Goal: Obtain resource: Download file/media

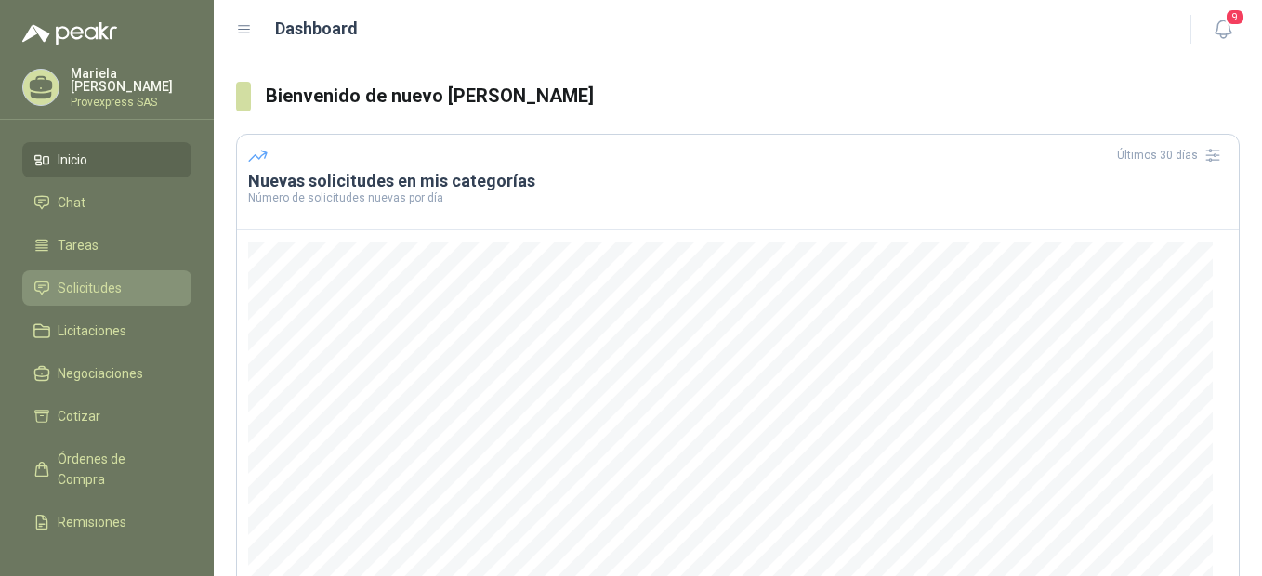
click at [82, 282] on span "Solicitudes" at bounding box center [90, 288] width 64 height 20
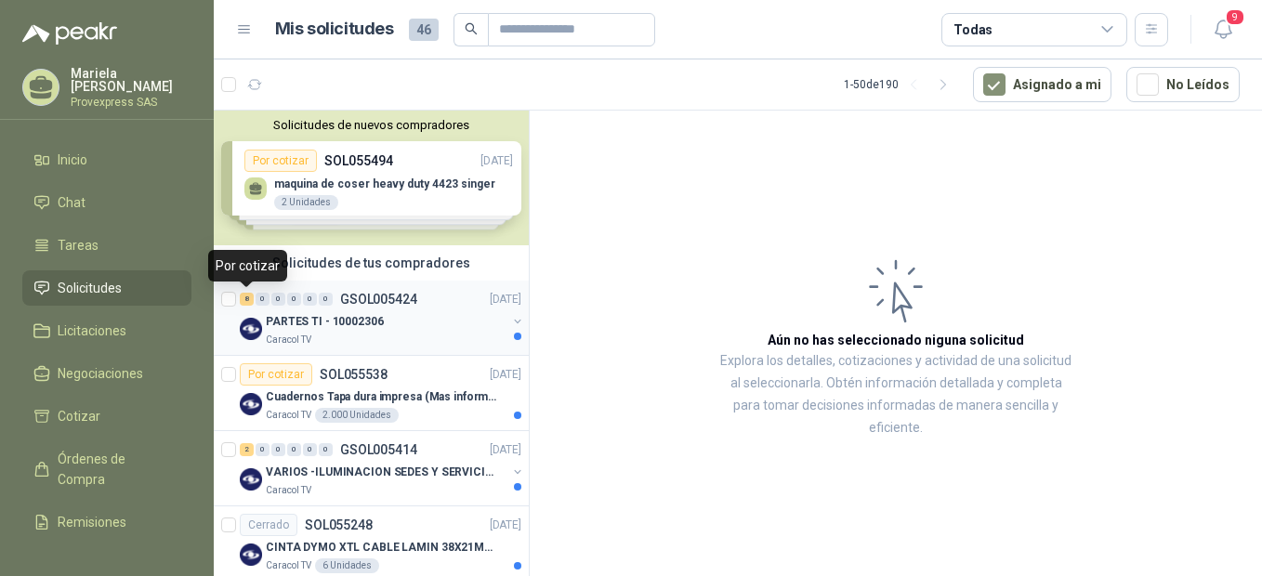
click at [250, 303] on div "8" at bounding box center [247, 299] width 14 height 13
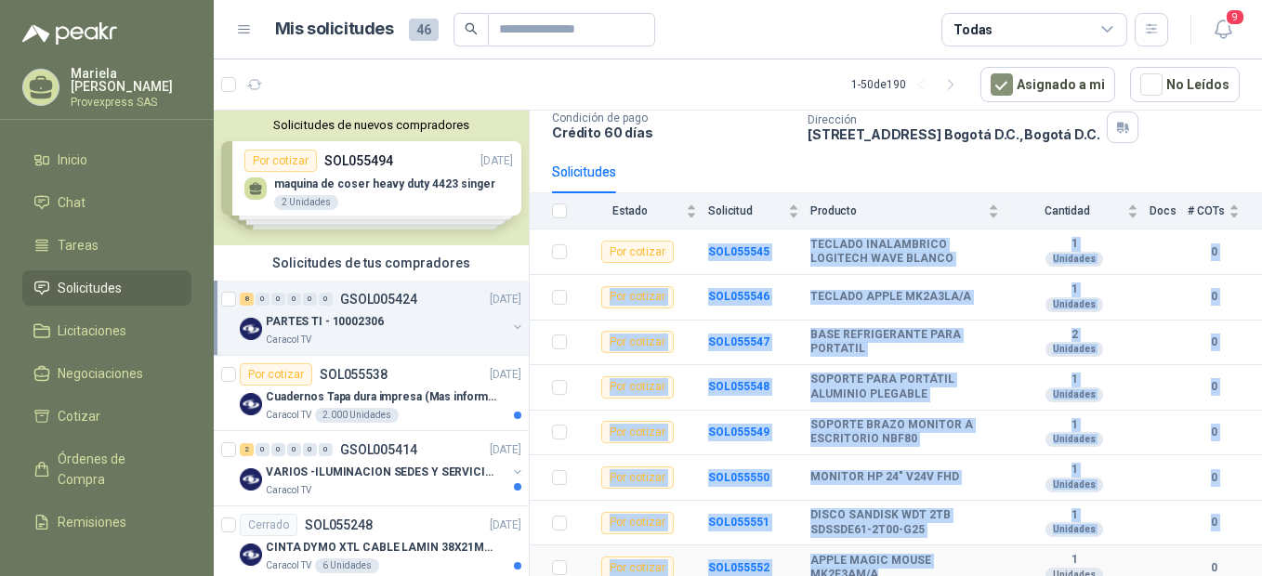
scroll to position [138, 0]
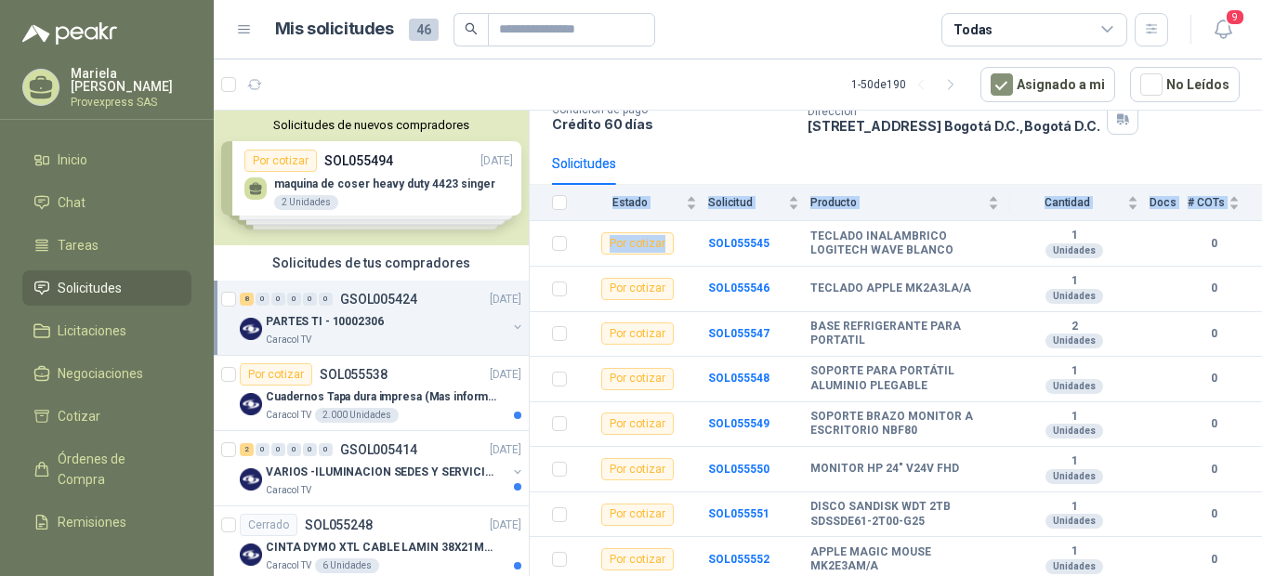
drag, startPoint x: 704, startPoint y: 371, endPoint x: 932, endPoint y: 586, distance: 313.5
click at [932, 575] on html "[PERSON_NAME] SAS Inicio Chat Tareas Solicitudes Licitaciones Negociaciones Cot…" at bounding box center [631, 288] width 1262 height 576
drag, startPoint x: 932, startPoint y: 586, endPoint x: 912, endPoint y: 327, distance: 260.0
copy table "Estado Solicitud Producto Cantidad Docs # COTs Por cotizar"
click at [978, 327] on b "BASE REFRIGERANTE PARA PORTATIL" at bounding box center [904, 334] width 189 height 29
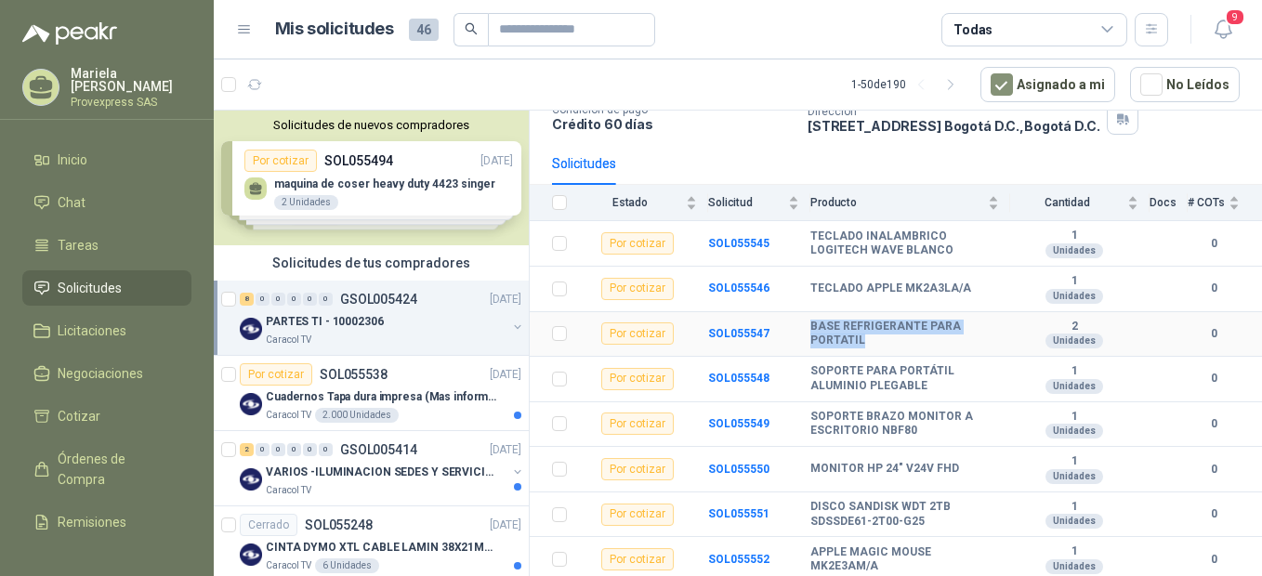
drag, startPoint x: 807, startPoint y: 324, endPoint x: 883, endPoint y: 336, distance: 76.2
click at [883, 336] on tr "Por cotizar SOL055547 BASE REFRIGERANTE PARA PORTATIL 2 Unidades 0" at bounding box center [896, 335] width 732 height 46
drag, startPoint x: 883, startPoint y: 336, endPoint x: 838, endPoint y: 332, distance: 44.8
copy tr "BASE REFRIGERANTE PARA PORTATIL"
click at [973, 391] on b "SOPORTE PARA PORTÁTIL ALUMINIO PLEGABLE" at bounding box center [904, 378] width 189 height 29
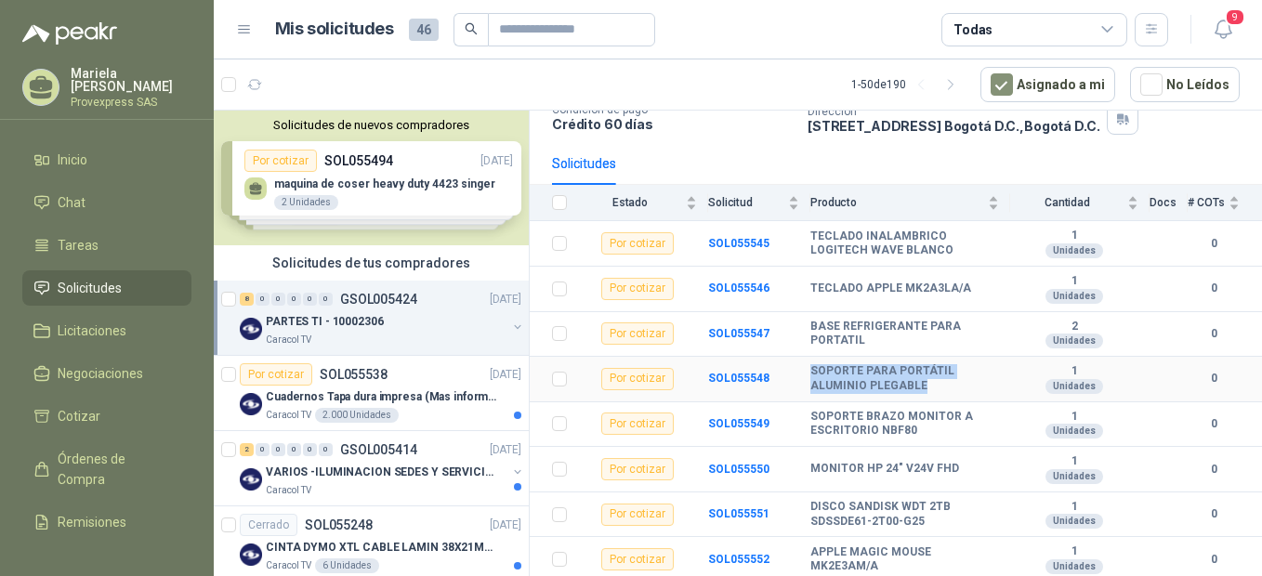
drag, startPoint x: 802, startPoint y: 372, endPoint x: 927, endPoint y: 391, distance: 126.9
click at [927, 391] on tr "Por cotizar SOL055548 SOPORTE PARA PORTÁTIL ALUMINIO PLEGABLE 1 Unidades 0" at bounding box center [896, 380] width 732 height 46
copy tr "SOPORTE PARA PORTÁTIL ALUMINIO PLEGABLE"
click at [971, 464] on div "MONITOR HP 24" V24V FHD" at bounding box center [904, 469] width 189 height 15
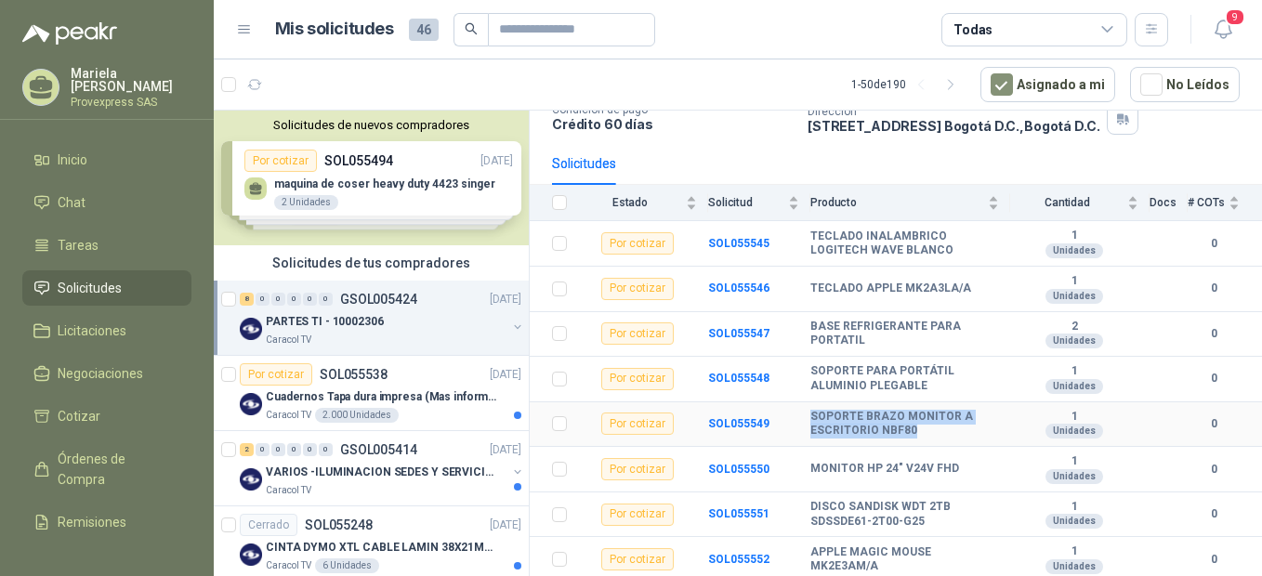
drag, startPoint x: 808, startPoint y: 415, endPoint x: 924, endPoint y: 437, distance: 117.2
click at [924, 437] on tr "Por cotizar SOL055549 SOPORTE BRAZO MONITOR A ESCRITORIO NBF80 1 Unidades 0" at bounding box center [896, 425] width 732 height 46
copy tr "SOPORTE BRAZO MONITOR A ESCRITORIO NBF80"
click at [989, 483] on td "MONITOR HP 24" V24V FHD" at bounding box center [910, 470] width 200 height 46
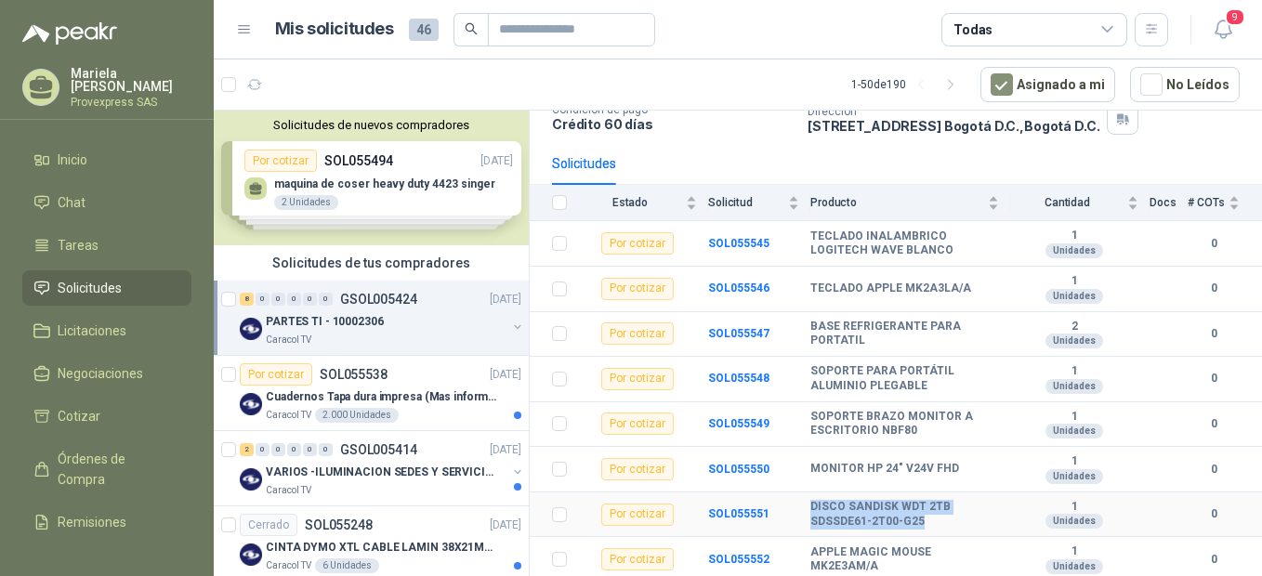
drag, startPoint x: 808, startPoint y: 505, endPoint x: 941, endPoint y: 522, distance: 133.9
click at [941, 522] on tr "Por cotizar SOL055551 DISCO SANDISK WDT 2TB SDSSDE61-2T00-G25 1 Unidades 0" at bounding box center [896, 515] width 732 height 46
copy tr "DISCO SANDISK WDT 2TB SDSSDE61-2T00-G25"
click at [1010, 459] on b "1" at bounding box center [1074, 461] width 128 height 15
click at [263, 371] on div "Por cotizar" at bounding box center [276, 374] width 72 height 22
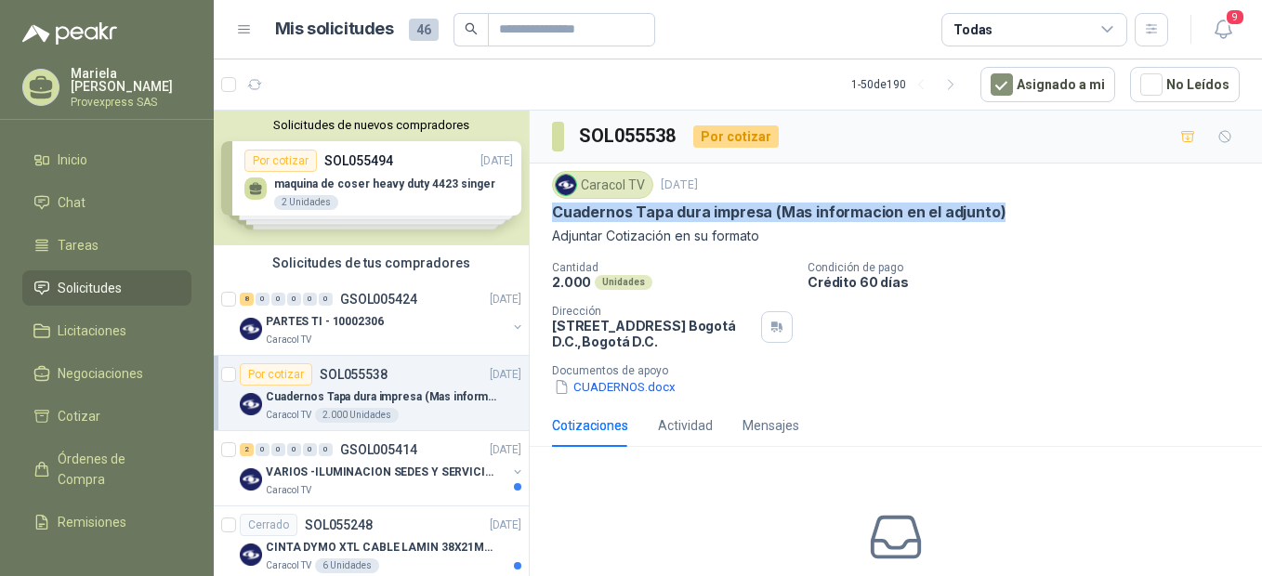
drag, startPoint x: 554, startPoint y: 212, endPoint x: 1003, endPoint y: 204, distance: 449.7
click at [1003, 204] on div "Cuadernos Tapa dura impresa (Mas informacion en el adjunto)" at bounding box center [896, 213] width 688 height 20
drag, startPoint x: 1003, startPoint y: 204, endPoint x: 974, endPoint y: 210, distance: 30.2
copy p "Cuadernos Tapa dura impresa (Mas informacion en el adjunto)"
click at [604, 389] on button "CUADERNOS.docx" at bounding box center [614, 387] width 125 height 20
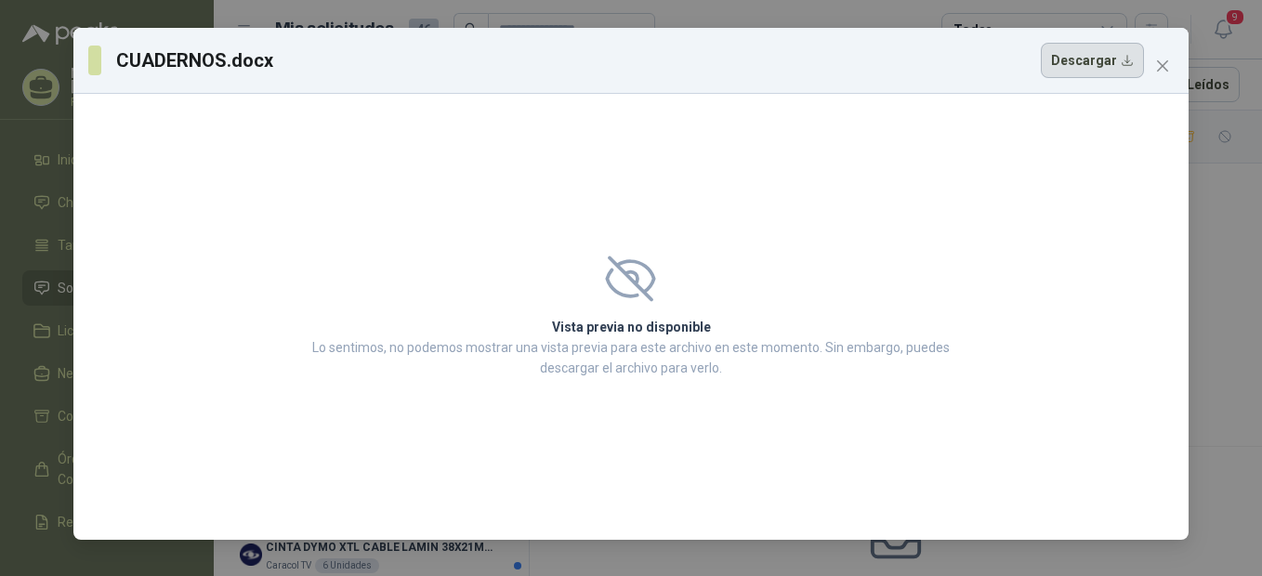
click at [1081, 55] on button "Descargar" at bounding box center [1092, 60] width 103 height 35
